Goal: Task Accomplishment & Management: Manage account settings

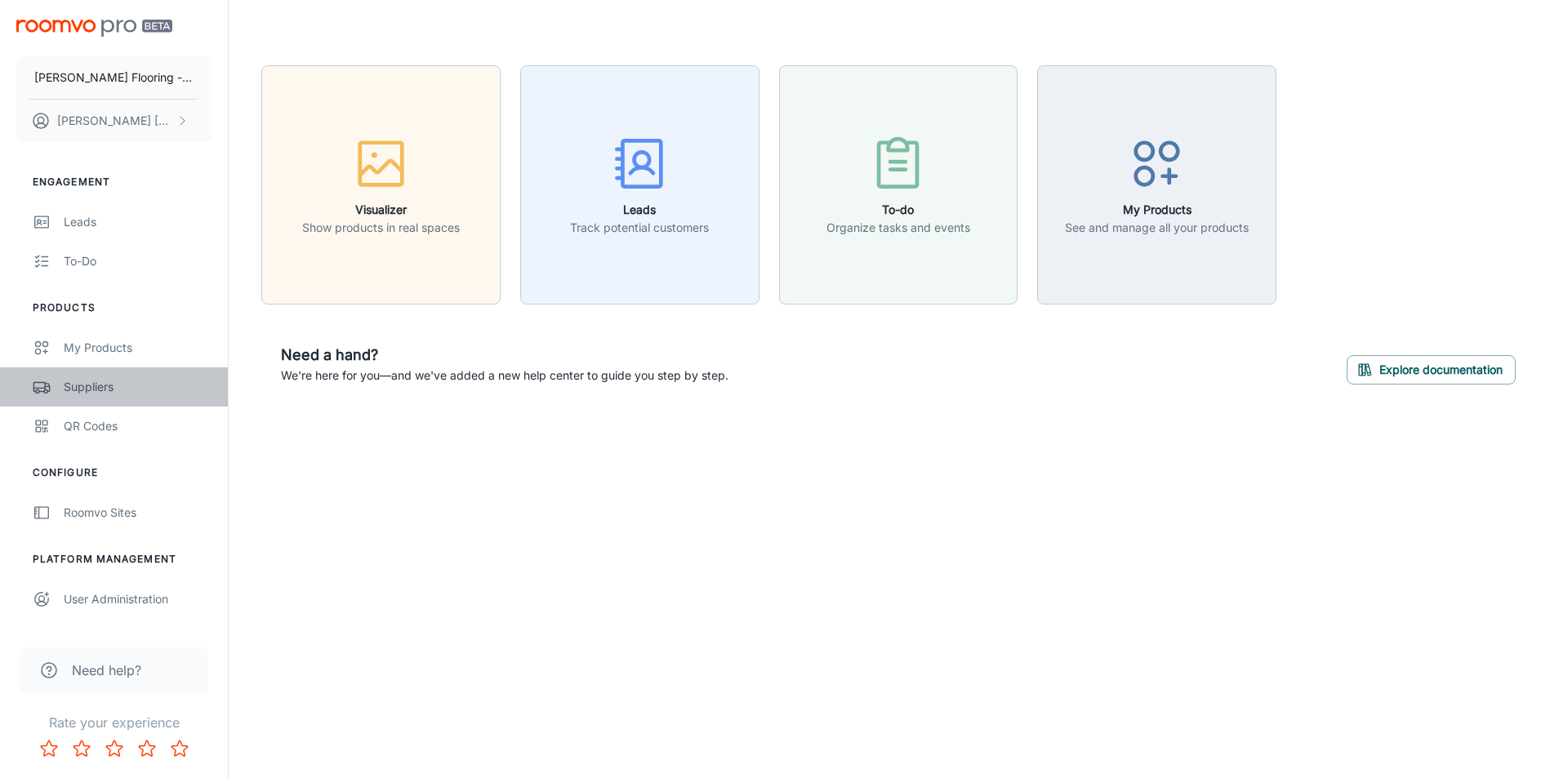
click at [82, 387] on div "Suppliers" at bounding box center [137, 387] width 148 height 18
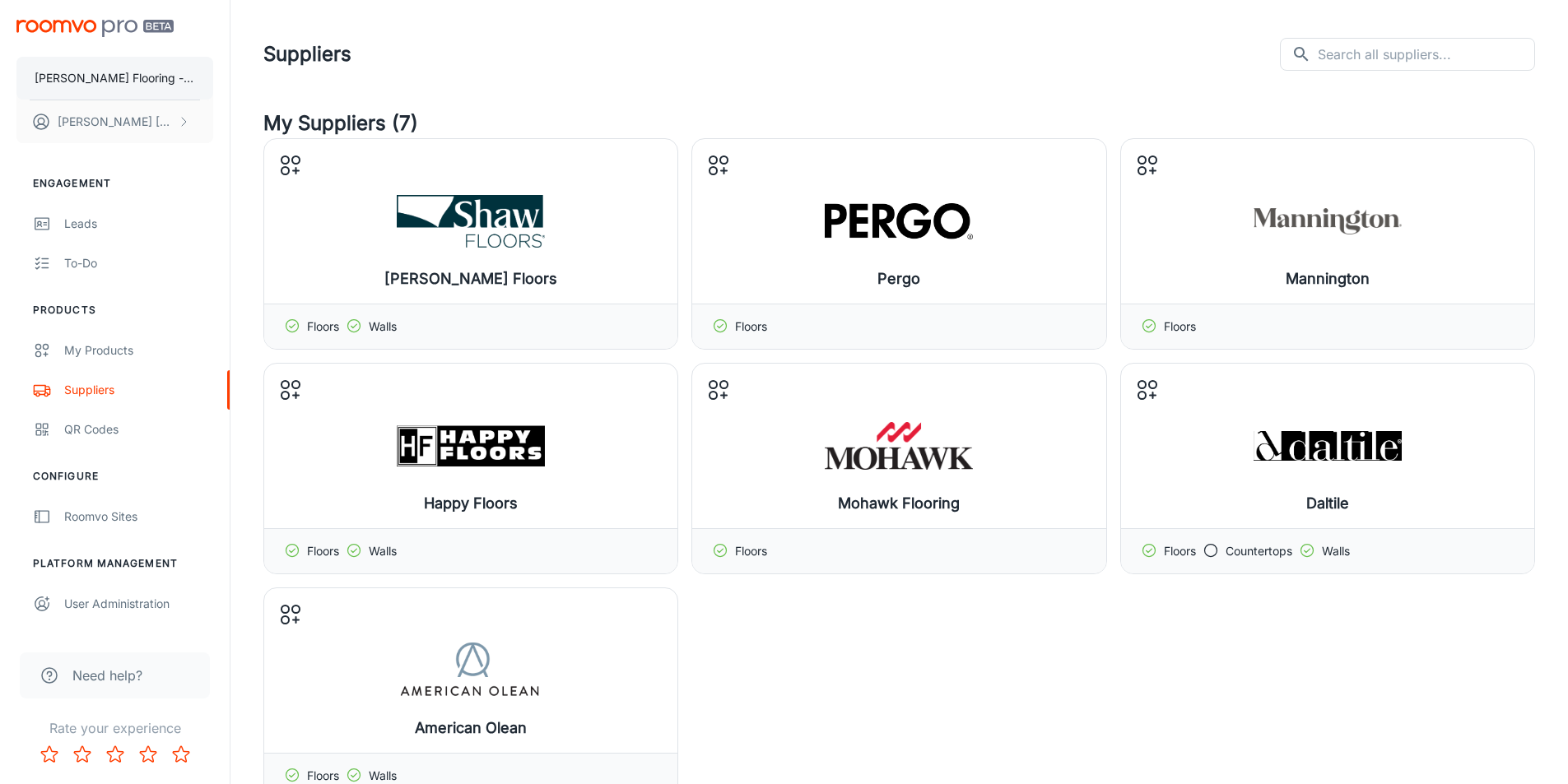
click at [108, 83] on p "[PERSON_NAME] Flooring - Test Site" at bounding box center [115, 78] width 161 height 18
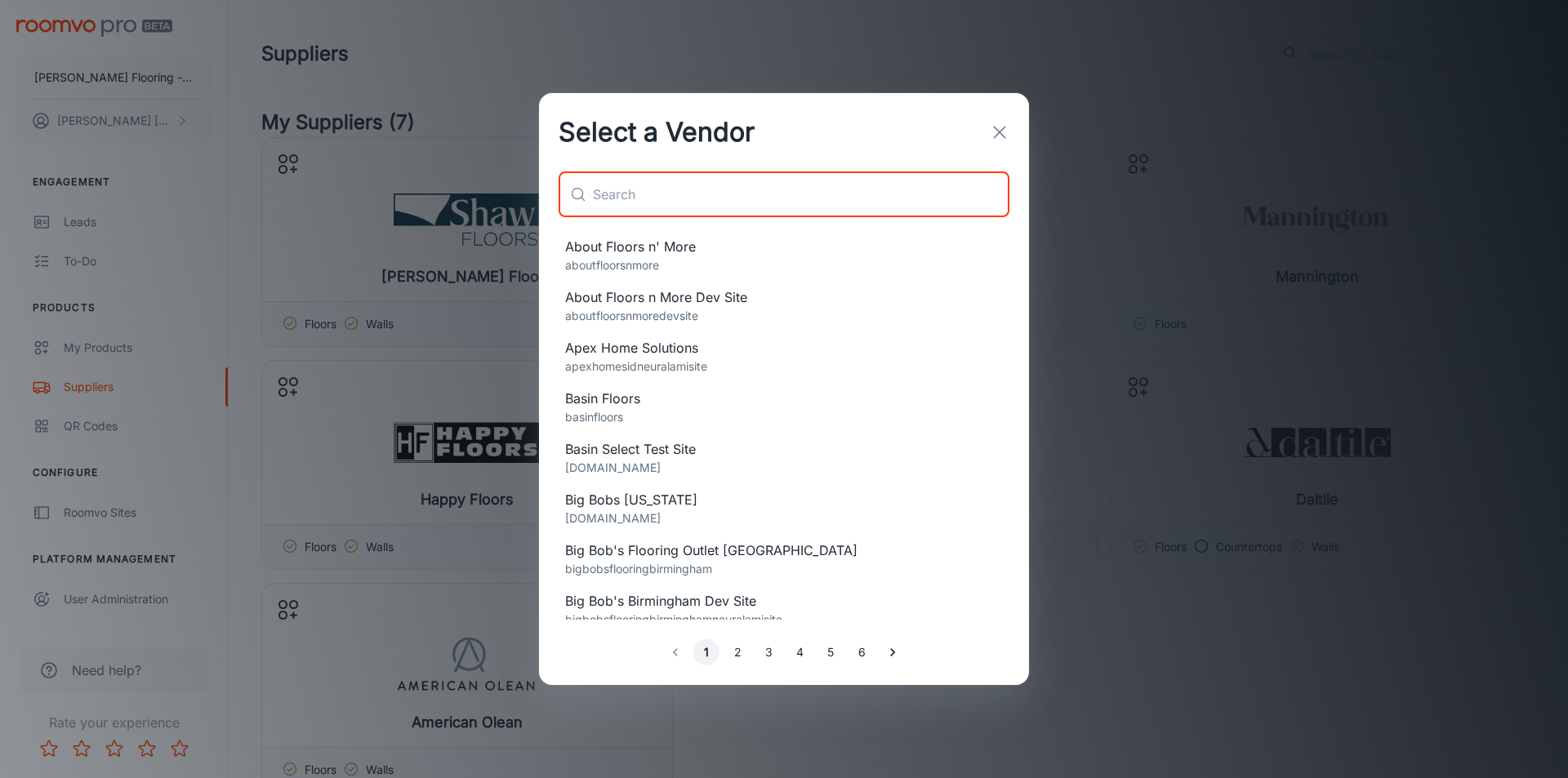
click at [660, 211] on input "text" at bounding box center [801, 194] width 417 height 46
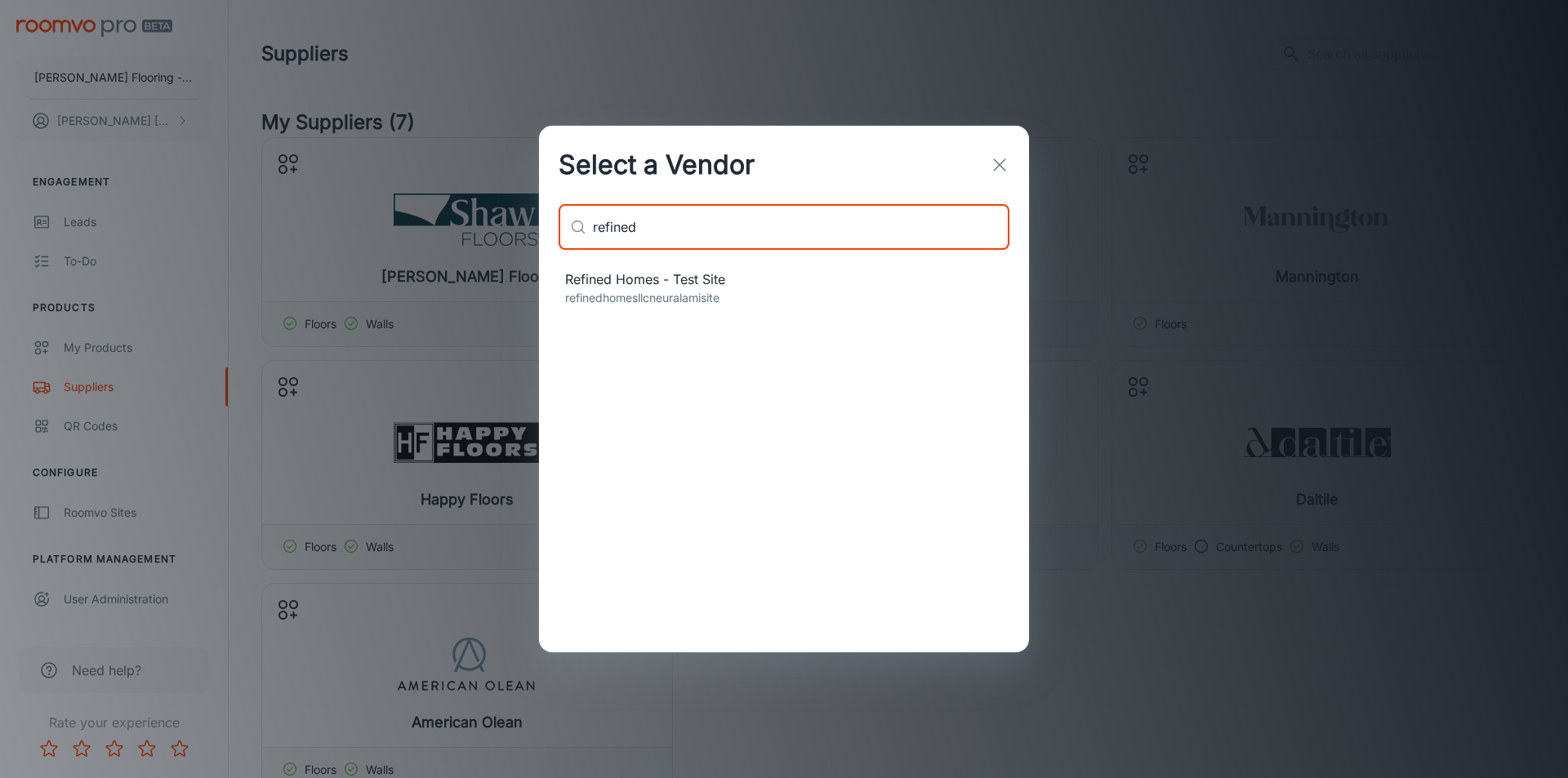
type input "refined"
click at [656, 278] on span "Refined Homes - Test Site" at bounding box center [784, 279] width 437 height 20
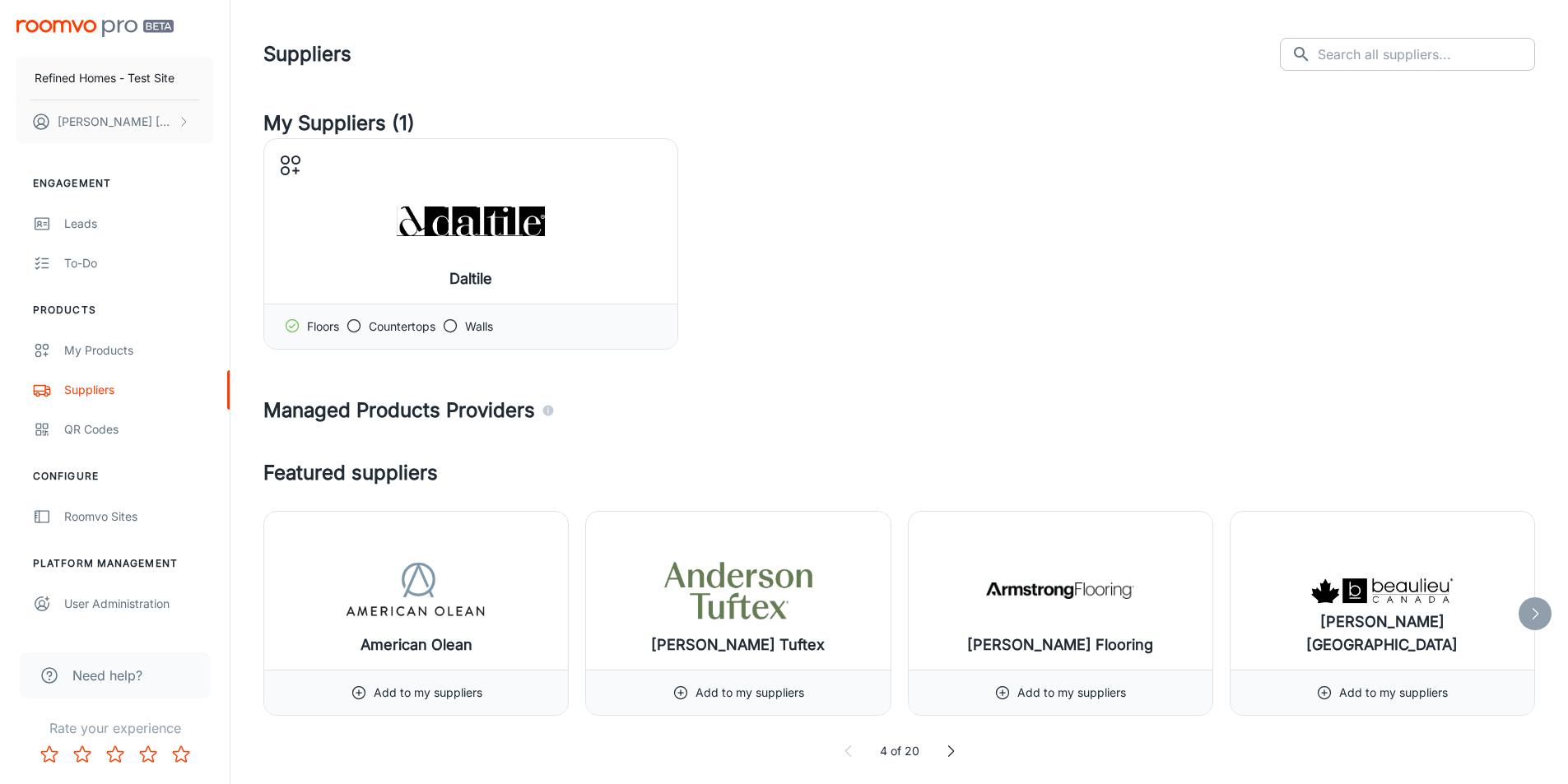
click at [1379, 40] on input "text" at bounding box center [1426, 54] width 217 height 33
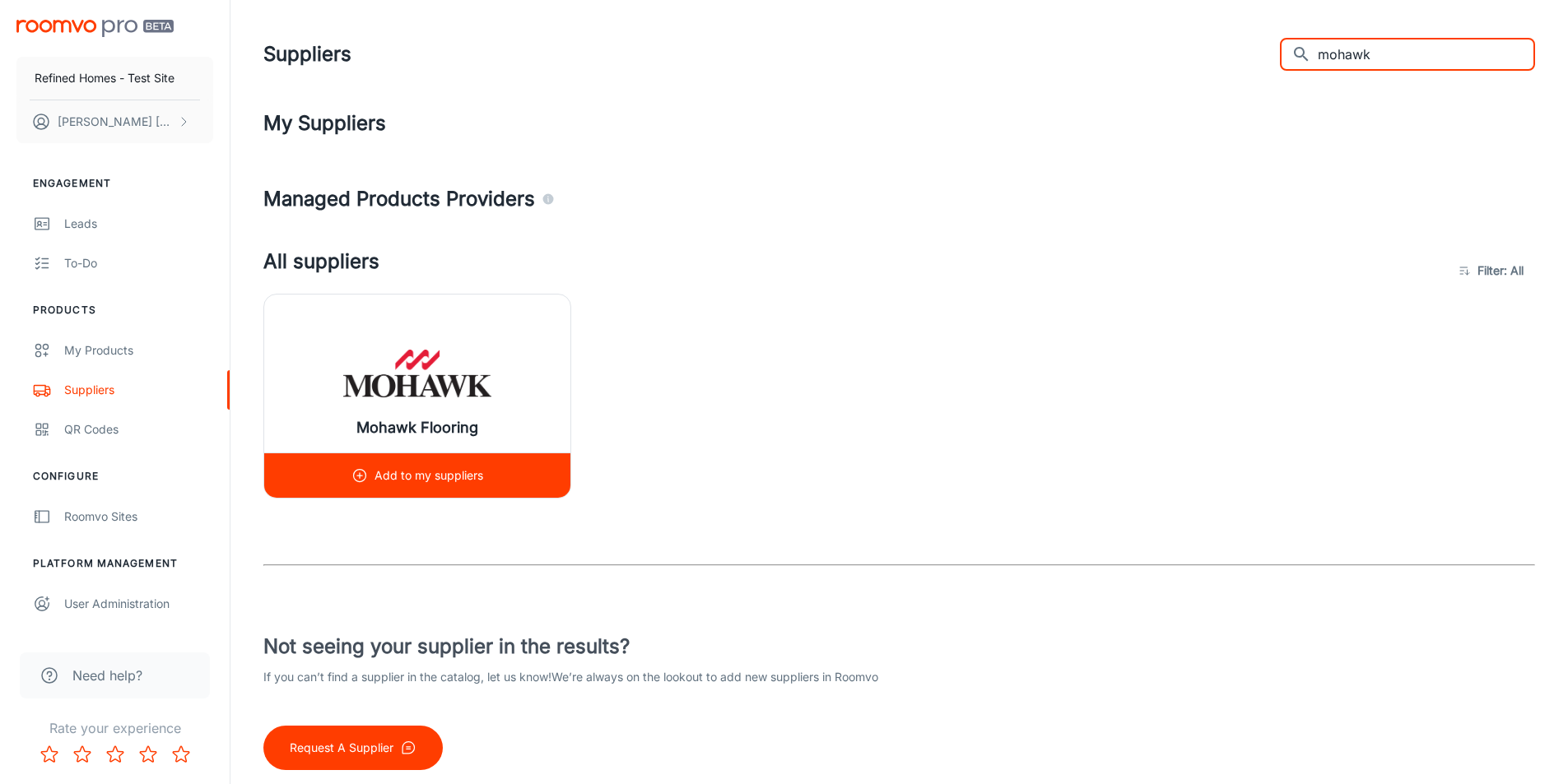
type input "mohawk"
click at [505, 334] on div "Mohawk Flooring" at bounding box center [417, 373] width 306 height 158
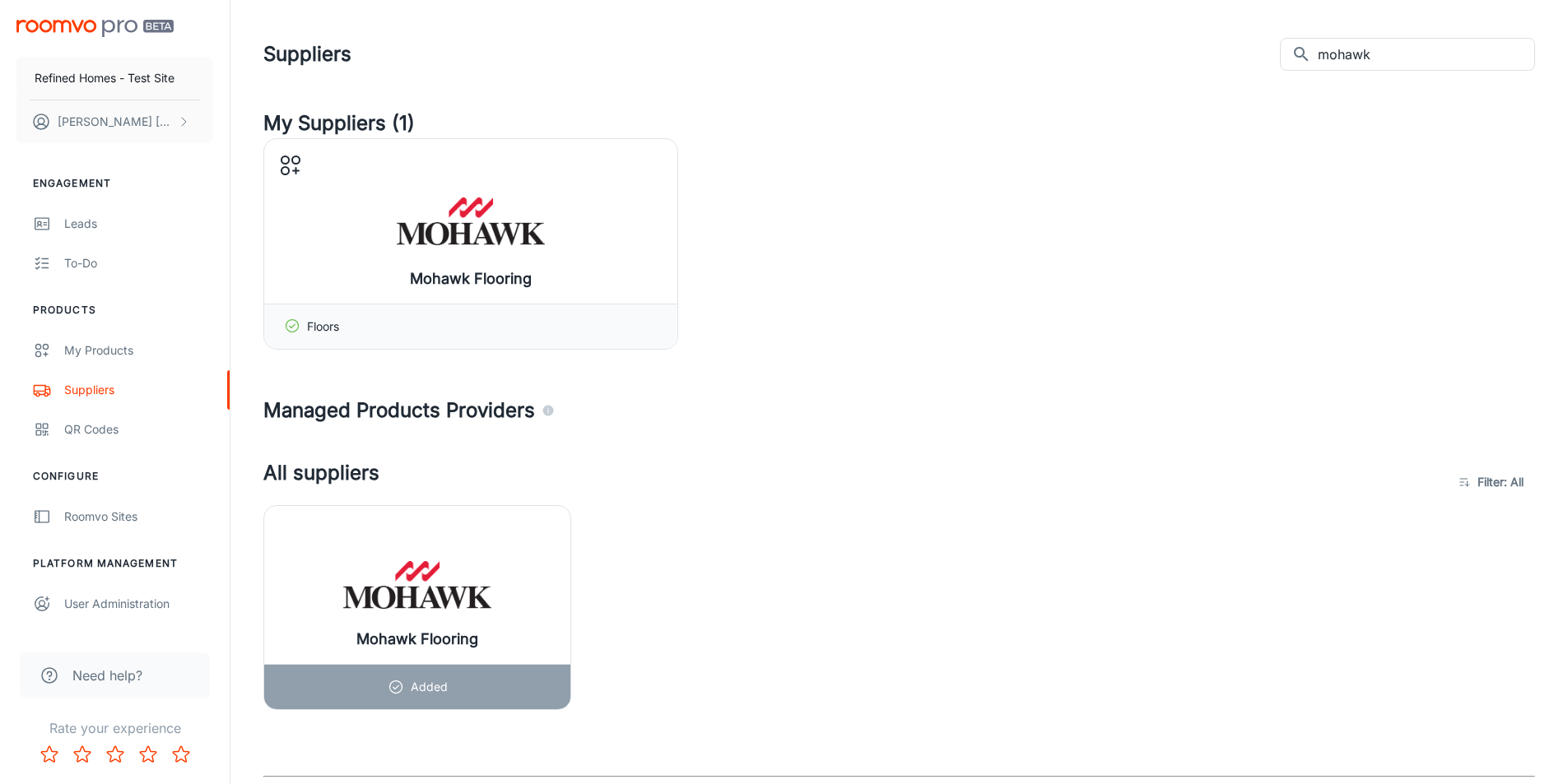
drag, startPoint x: 1051, startPoint y: 352, endPoint x: 1094, endPoint y: 316, distance: 56.1
click at [1051, 352] on div "My Suppliers (1) Mohawk Flooring Manage products Floors Managed Products Provid…" at bounding box center [899, 545] width 1311 height 873
